Goal: Information Seeking & Learning: Learn about a topic

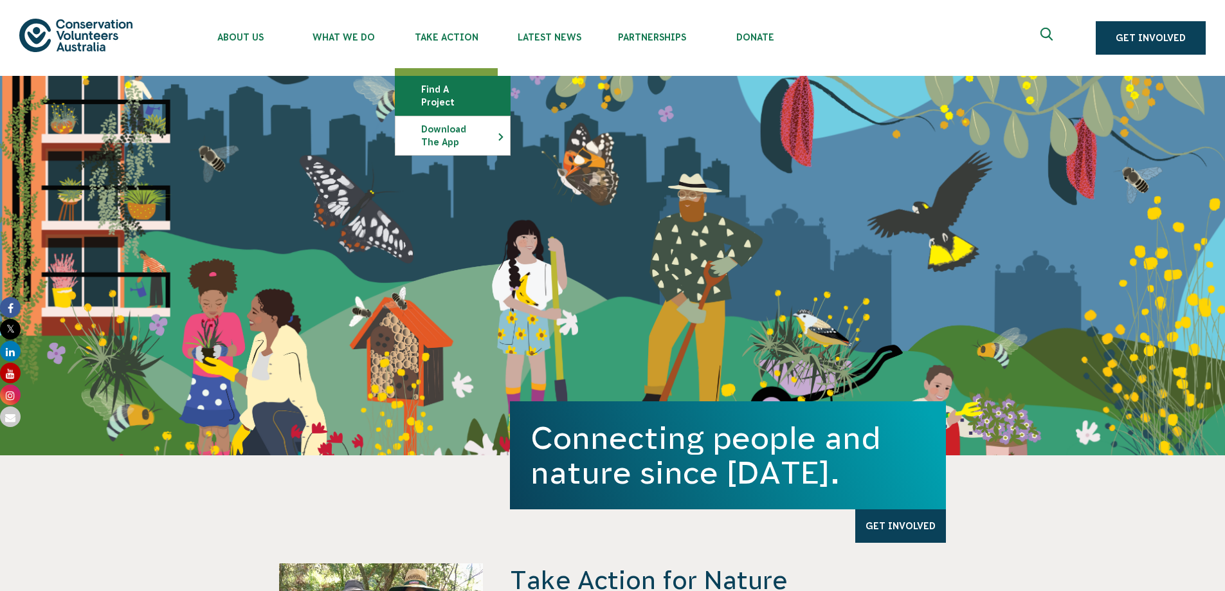
click at [447, 87] on link "Find a project" at bounding box center [453, 96] width 114 height 39
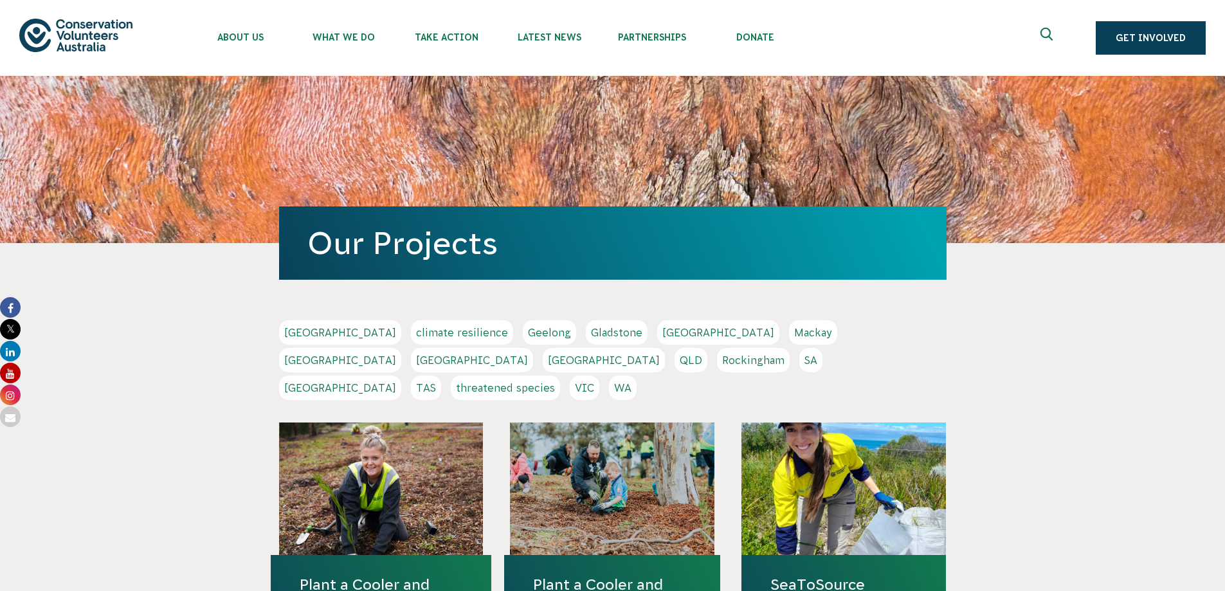
click at [599, 376] on link "VIC" at bounding box center [585, 388] width 30 height 24
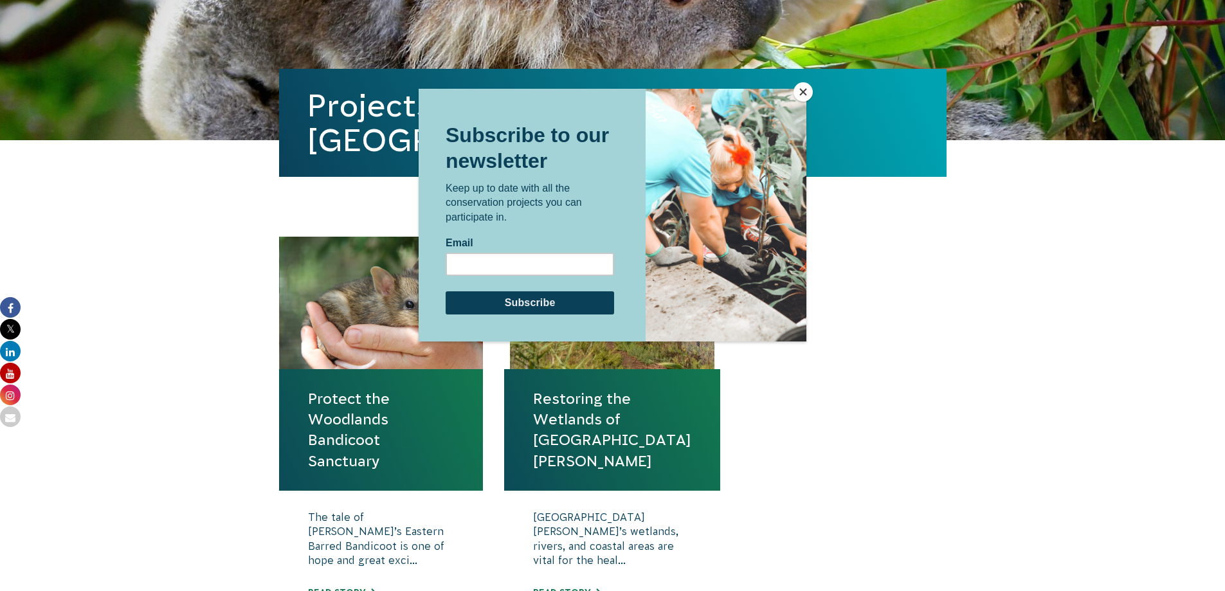
scroll to position [386, 0]
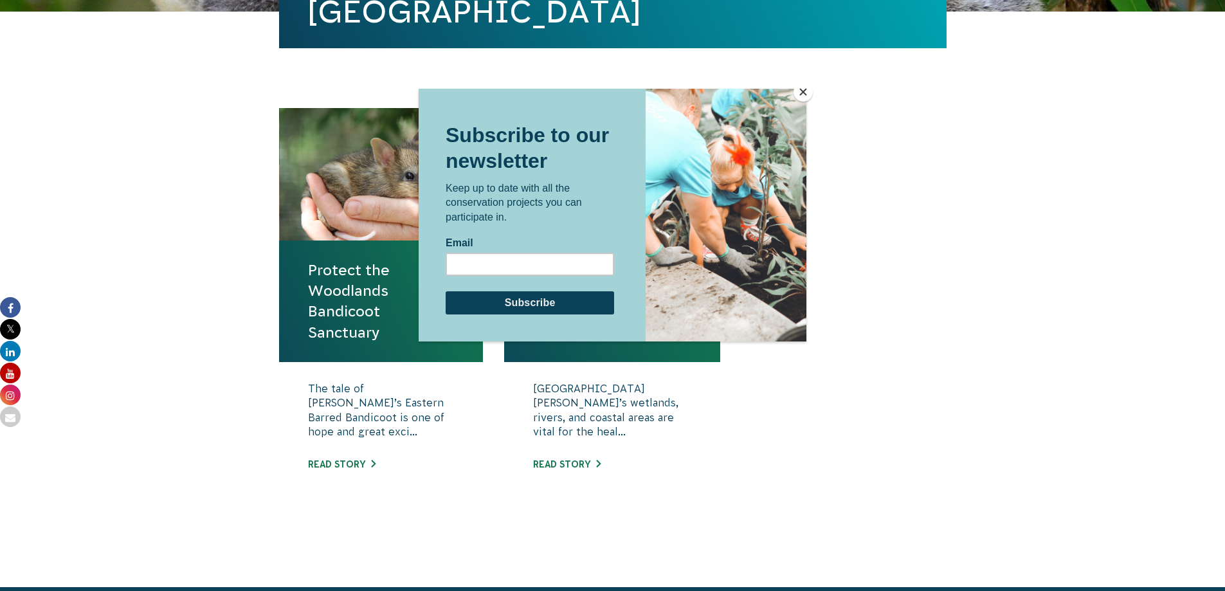
click at [806, 88] on button "Close" at bounding box center [803, 91] width 19 height 19
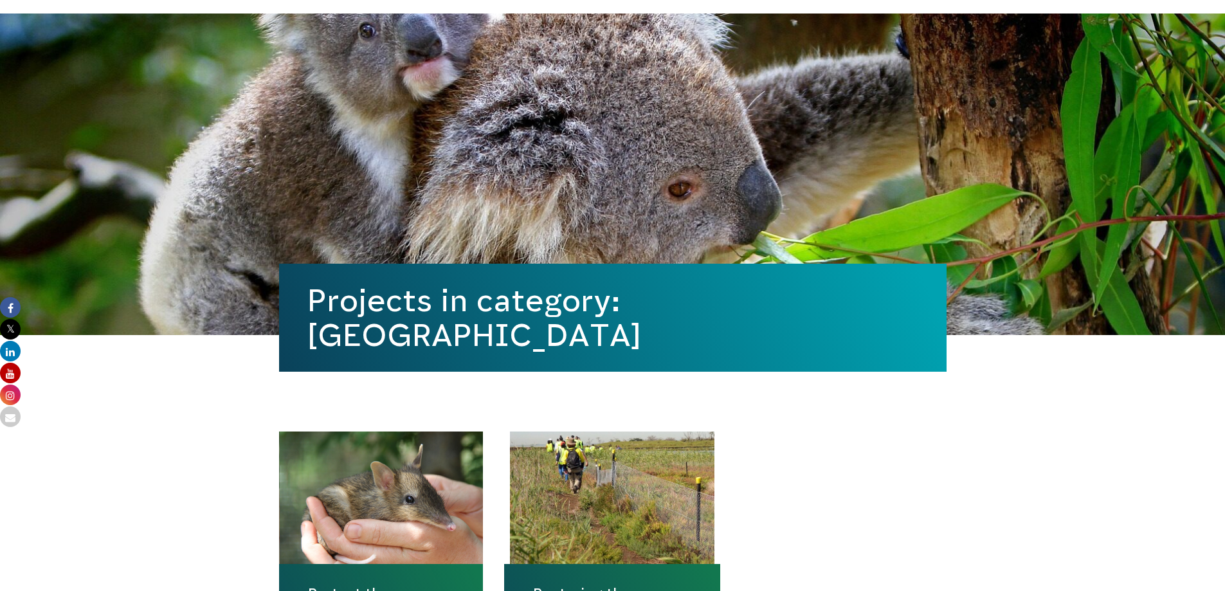
scroll to position [0, 0]
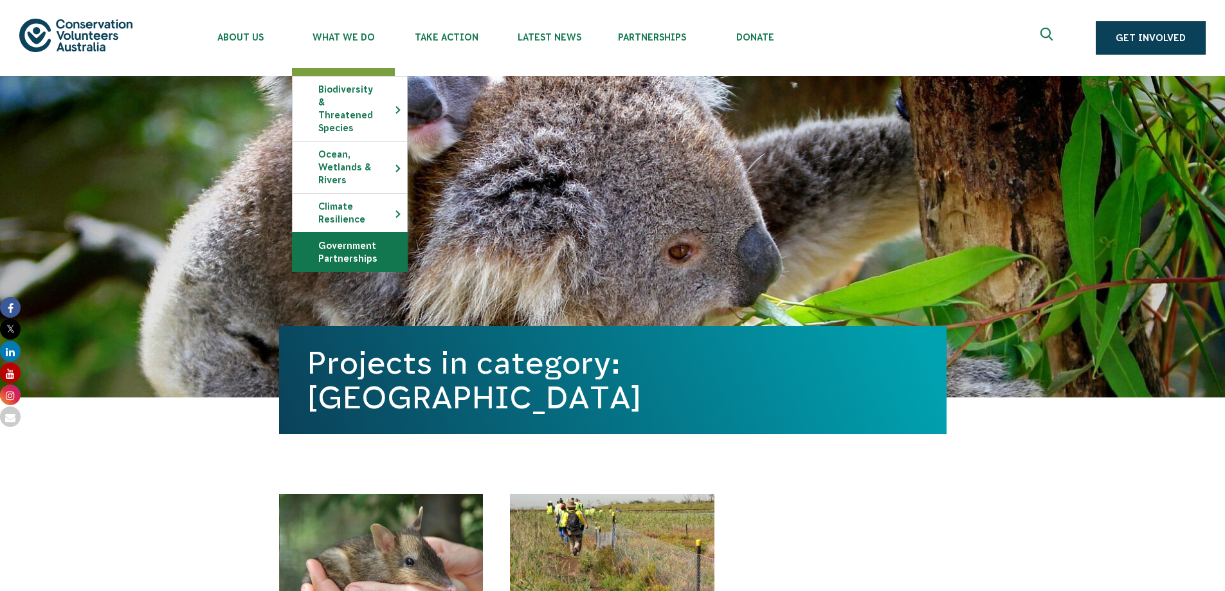
click at [351, 233] on link "Government Partnerships" at bounding box center [350, 252] width 114 height 39
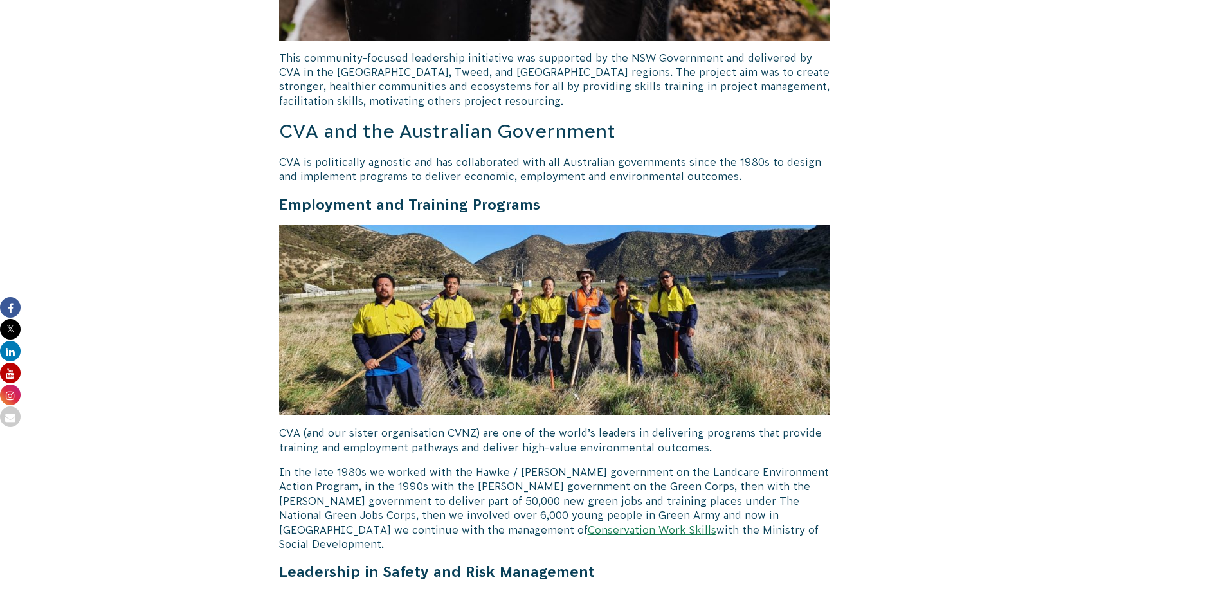
scroll to position [4309, 0]
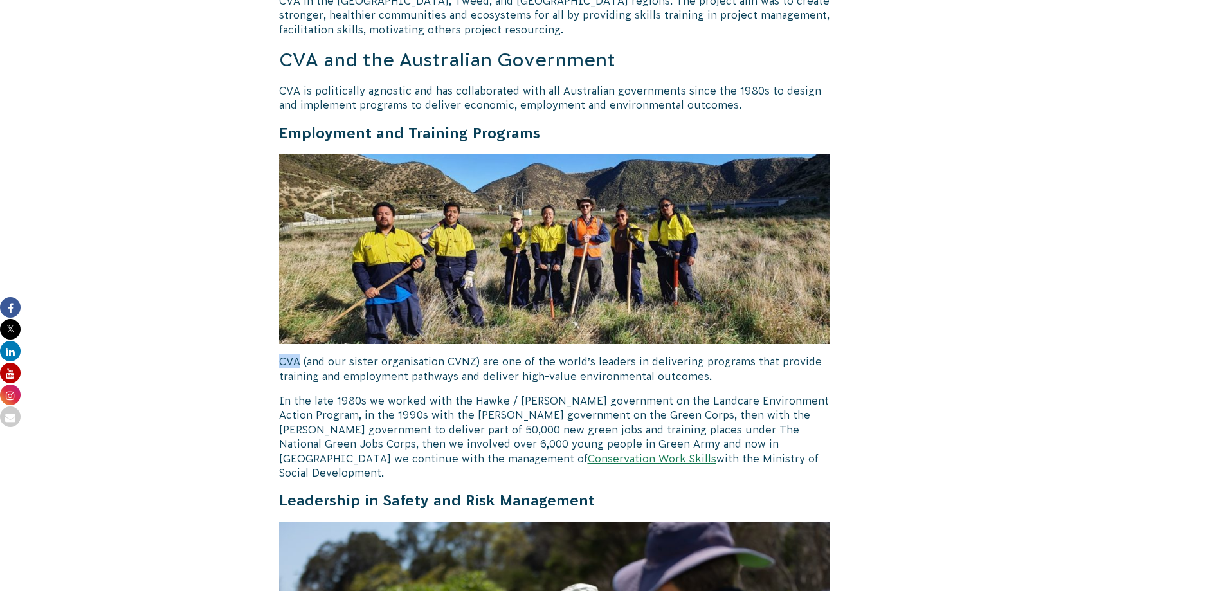
drag, startPoint x: 300, startPoint y: 304, endPoint x: 275, endPoint y: 304, distance: 25.1
drag, startPoint x: 283, startPoint y: 302, endPoint x: 245, endPoint y: 289, distance: 39.9
